Goal: Task Accomplishment & Management: Manage account settings

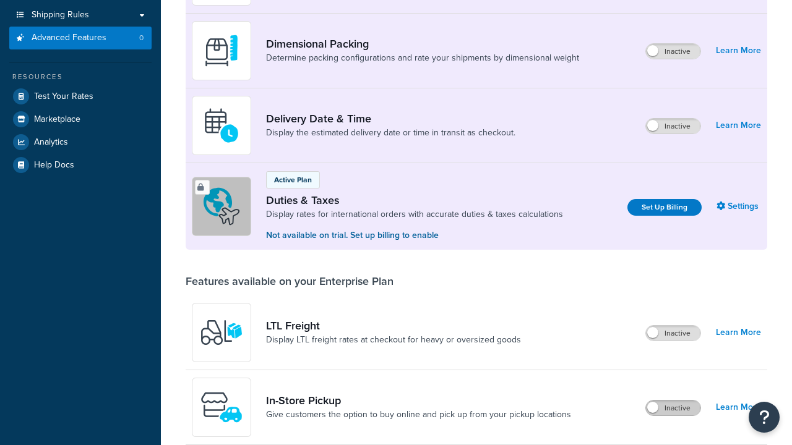
click at [673, 416] on label "Inactive" at bounding box center [673, 408] width 54 height 15
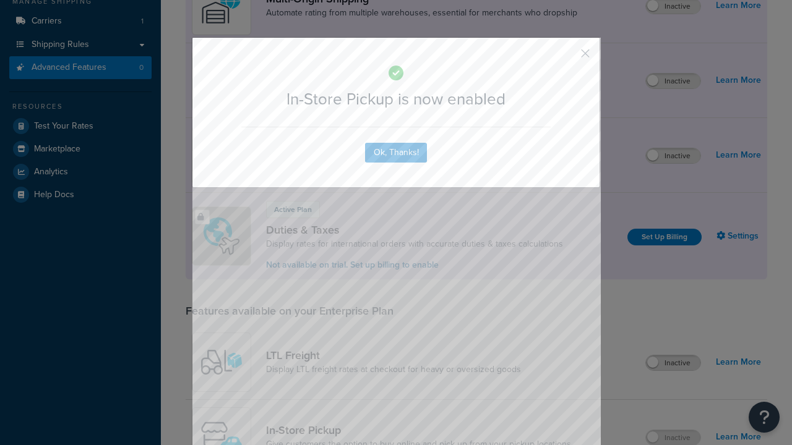
scroll to position [209, 0]
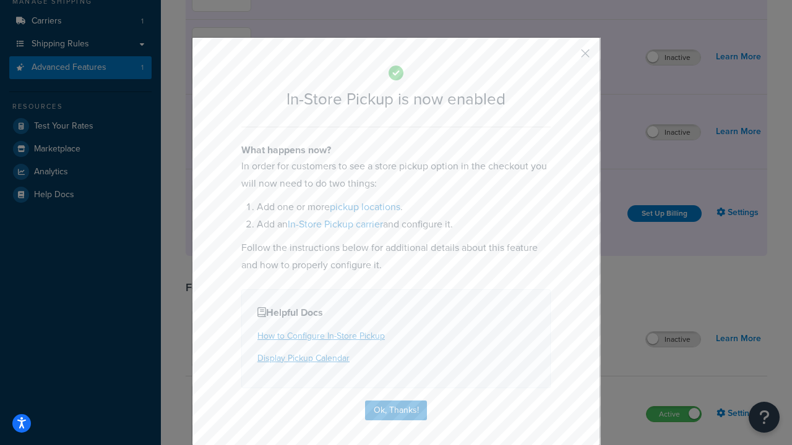
click at [567, 58] on button "button" at bounding box center [566, 57] width 3 height 3
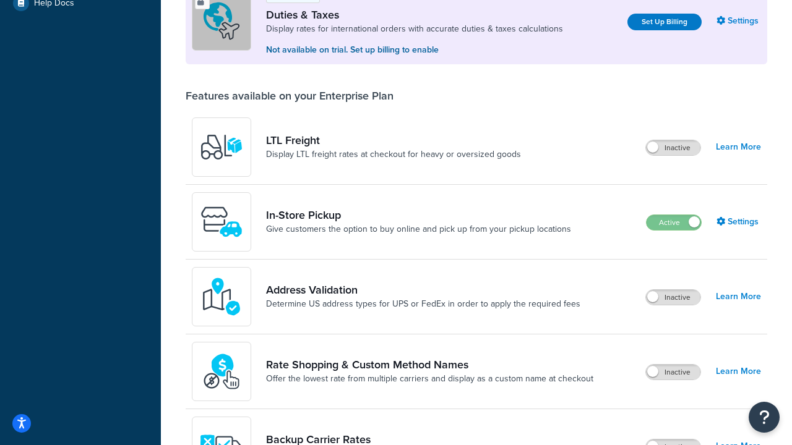
scroll to position [377, 0]
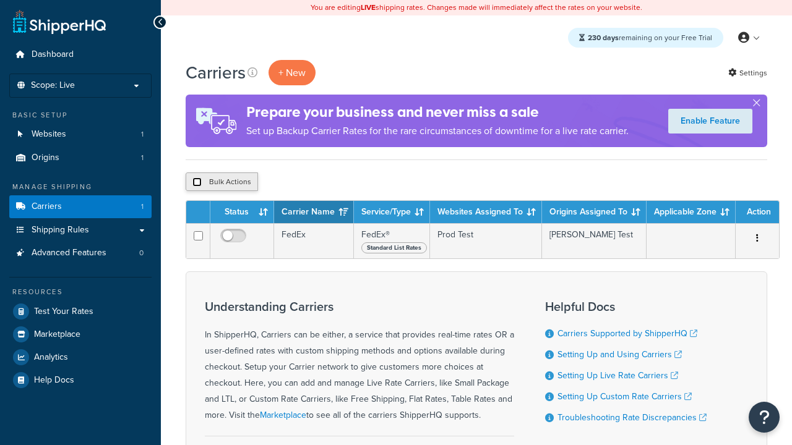
click at [197, 182] on input "checkbox" at bounding box center [196, 181] width 9 height 9
checkbox input "true"
click at [0, 0] on button "Delete" at bounding box center [0, 0] width 0 height 0
